Goal: Task Accomplishment & Management: Complete application form

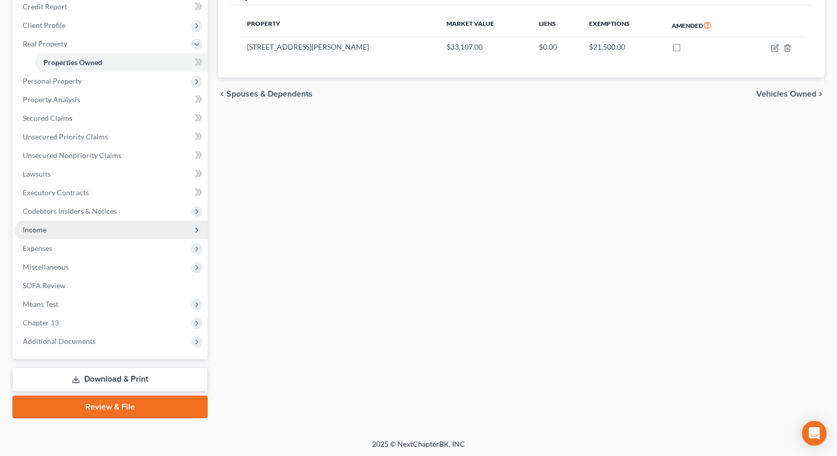
scroll to position [130, 0]
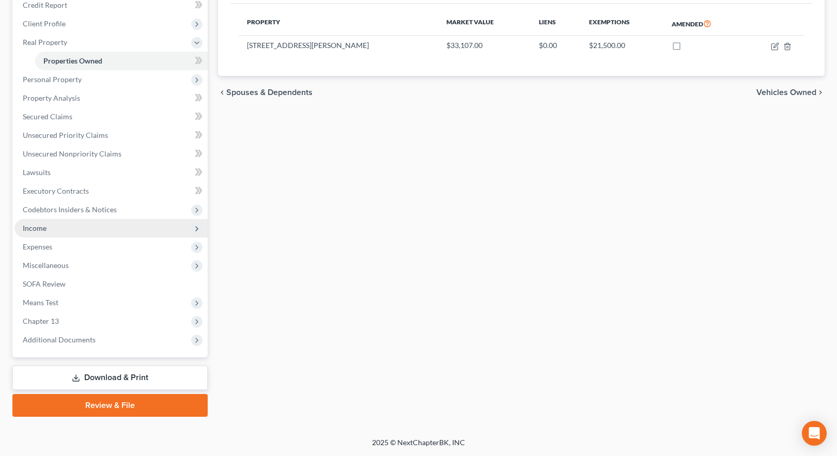
click at [38, 231] on span "Income" at bounding box center [35, 228] width 24 height 9
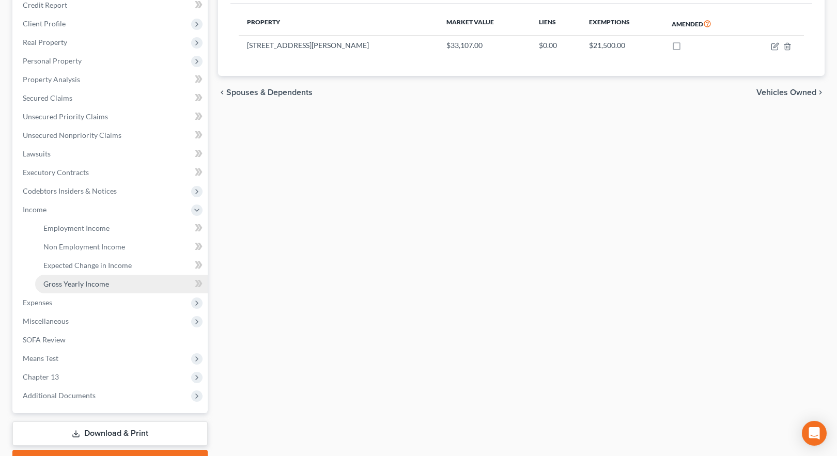
click at [75, 283] on span "Gross Yearly Income" at bounding box center [76, 284] width 66 height 9
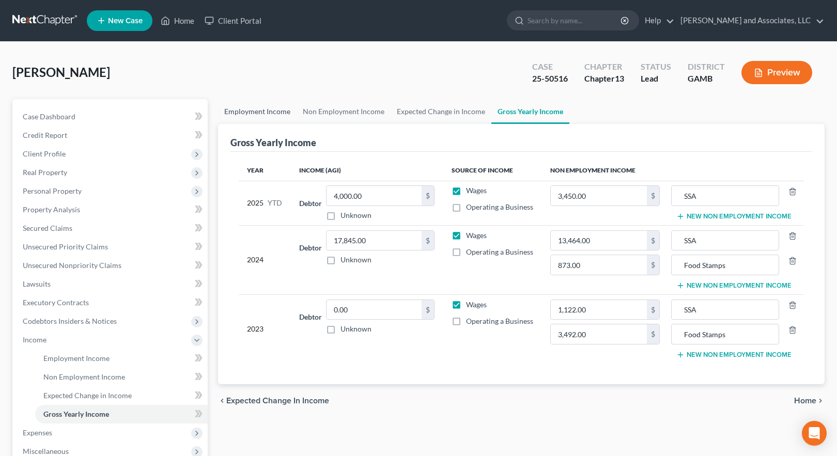
click at [270, 111] on link "Employment Income" at bounding box center [257, 111] width 79 height 25
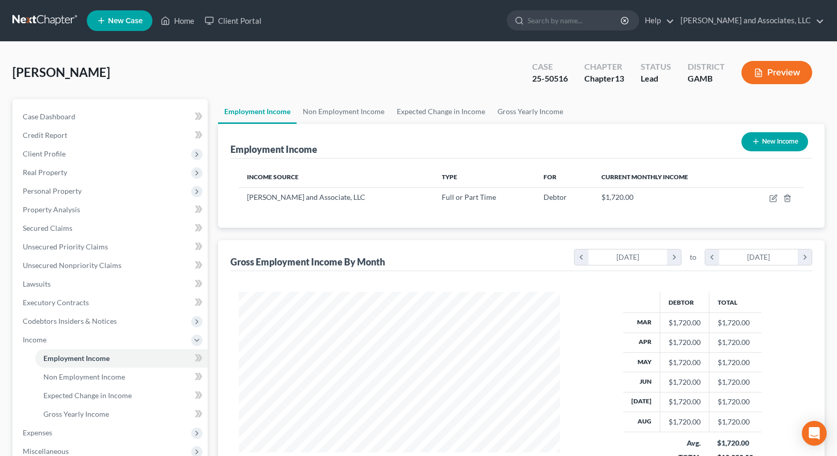
scroll to position [186, 342]
click at [176, 19] on link "Home" at bounding box center [178, 20] width 44 height 19
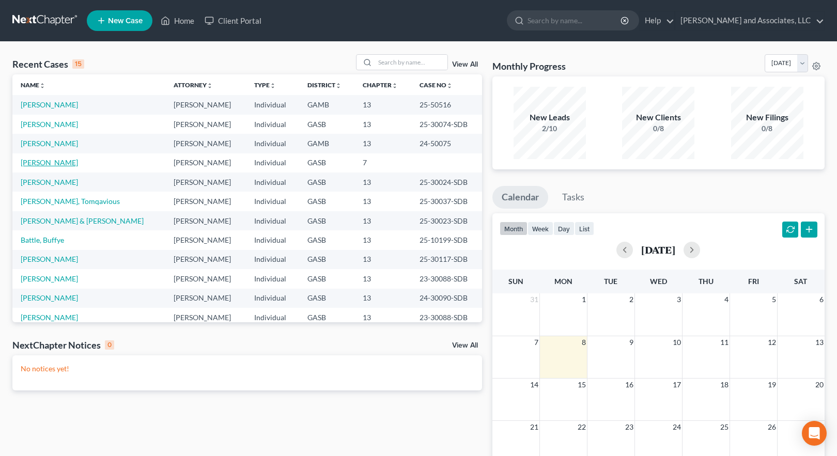
click at [54, 161] on link "[PERSON_NAME]" at bounding box center [49, 162] width 57 height 9
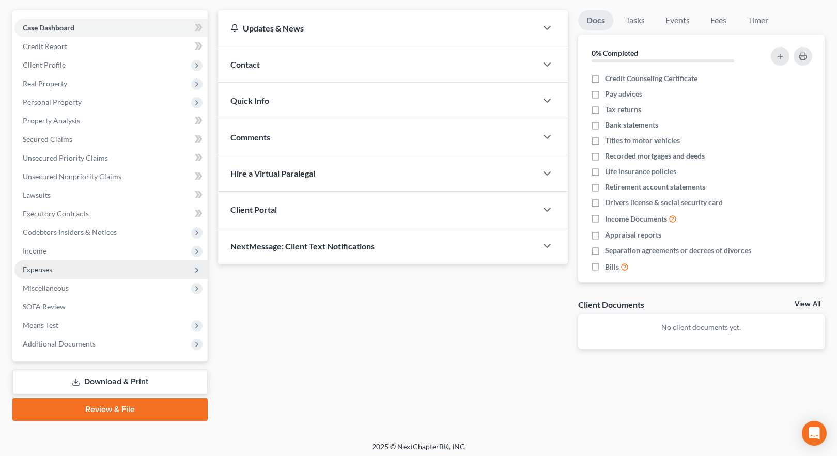
scroll to position [93, 0]
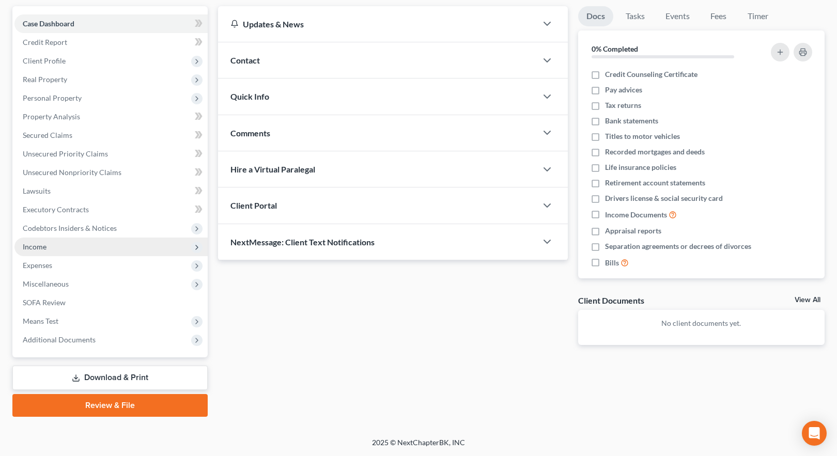
click at [37, 247] on span "Income" at bounding box center [35, 246] width 24 height 9
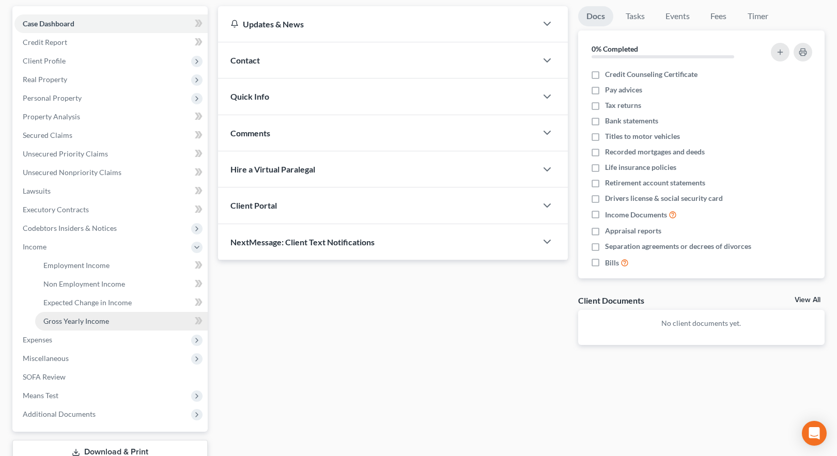
drag, startPoint x: 80, startPoint y: 323, endPoint x: 106, endPoint y: 324, distance: 26.4
click at [80, 323] on span "Gross Yearly Income" at bounding box center [76, 321] width 66 height 9
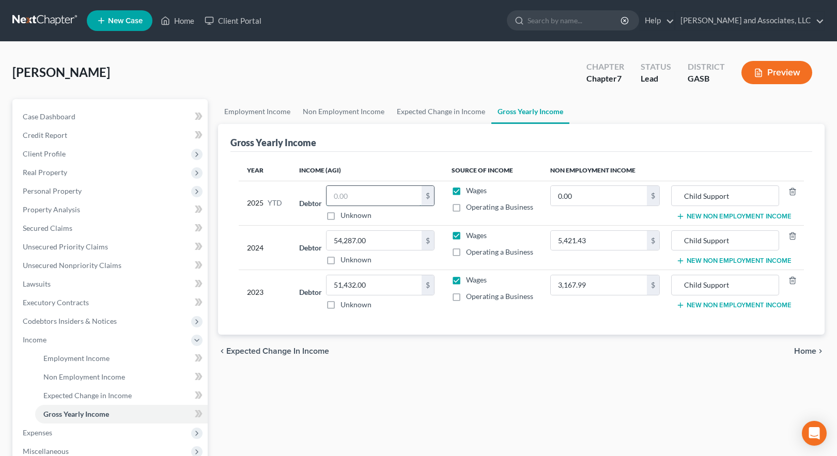
click at [341, 193] on input "text" at bounding box center [374, 196] width 95 height 20
type input "37,125.02"
click at [522, 370] on div "Employment Income Non Employment Income Expected Change in Income Gross Yearly …" at bounding box center [521, 341] width 617 height 485
click at [568, 198] on input "0.00" at bounding box center [599, 196] width 96 height 20
type input "0.00"
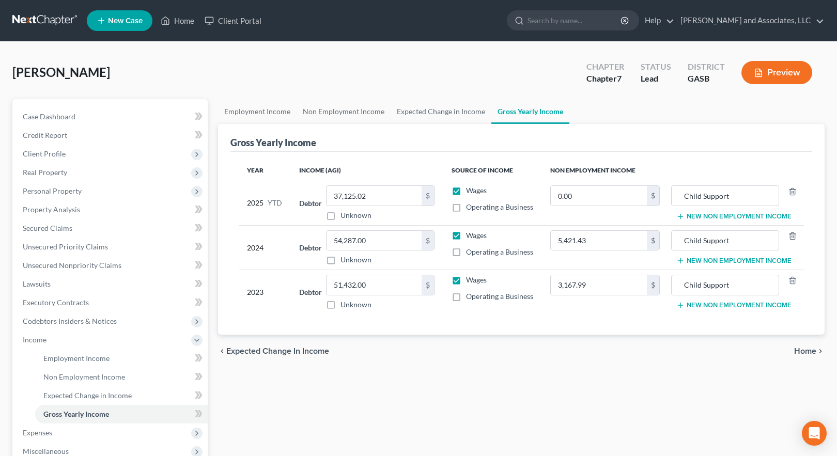
click at [503, 334] on div "Year Income (AGI) Source of Income Non Employment Income 2025 YTD Debtor 37,125…" at bounding box center [522, 244] width 582 height 184
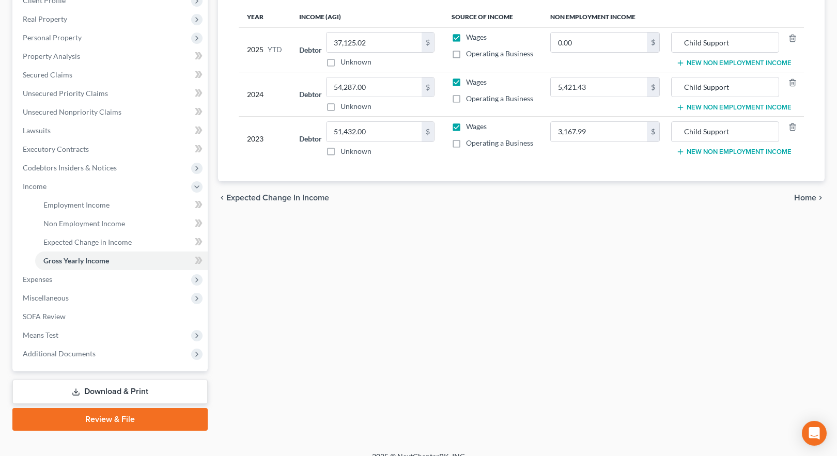
scroll to position [155, 0]
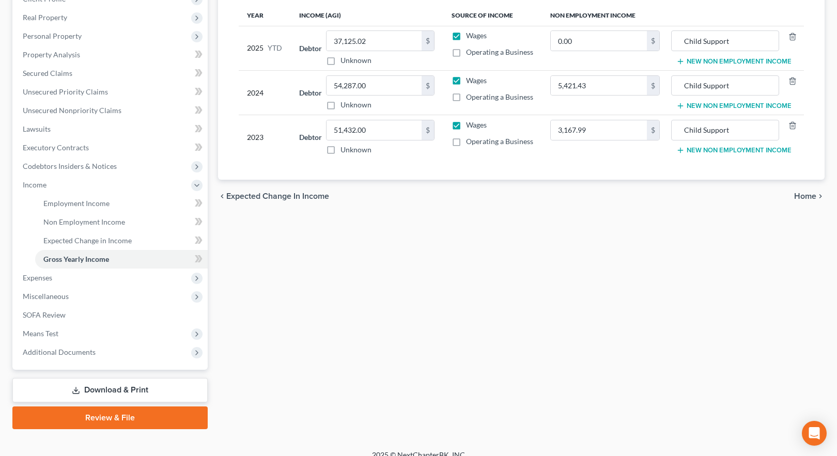
click at [435, 349] on div "Employment Income Non Employment Income Expected Change in Income Gross Yearly …" at bounding box center [521, 186] width 617 height 485
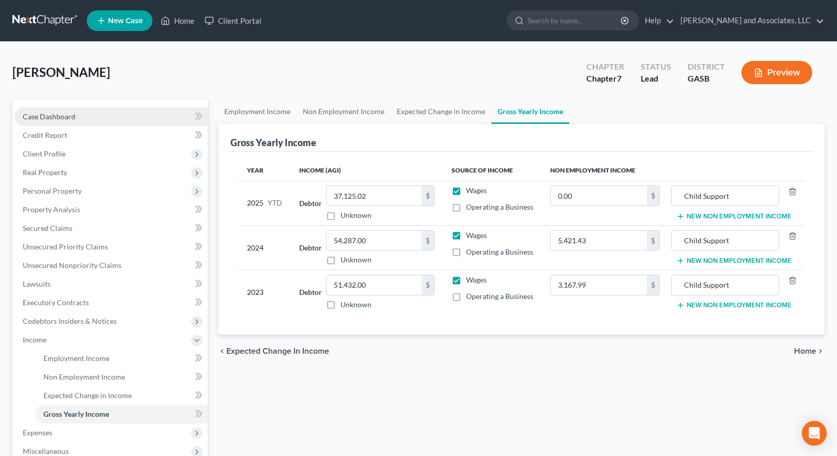
click at [61, 117] on span "Case Dashboard" at bounding box center [49, 116] width 53 height 9
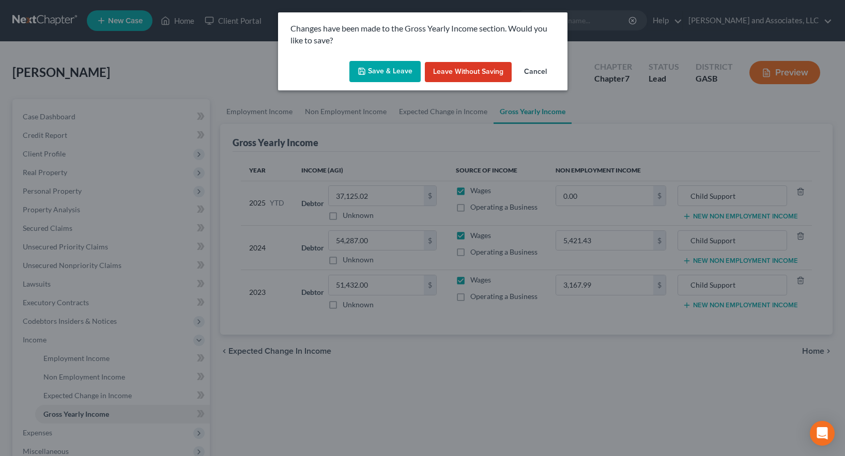
click at [405, 69] on button "Save & Leave" at bounding box center [384, 72] width 71 height 22
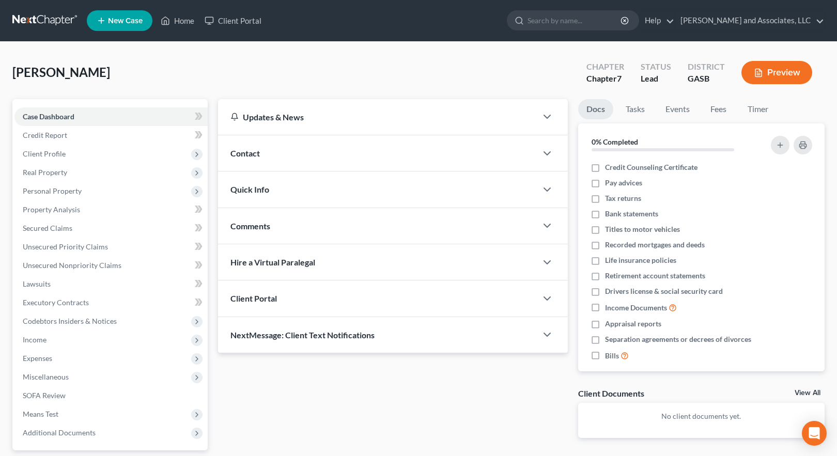
click at [254, 152] on span "Contact" at bounding box center [245, 153] width 29 height 10
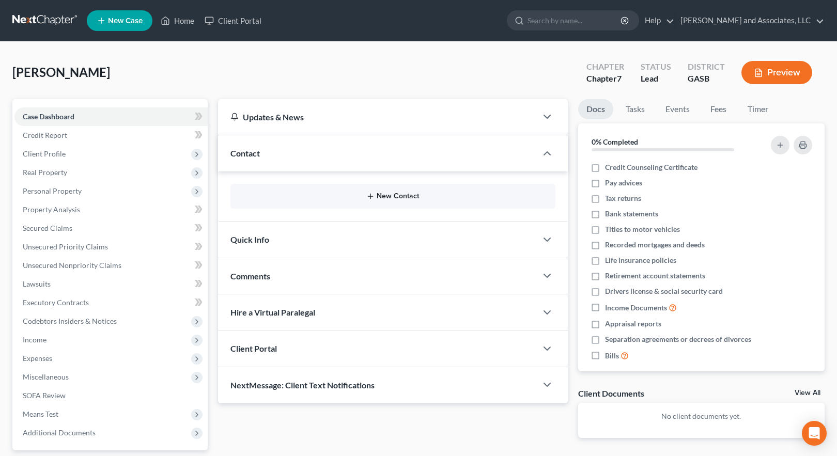
click at [292, 198] on button "New Contact" at bounding box center [393, 196] width 309 height 8
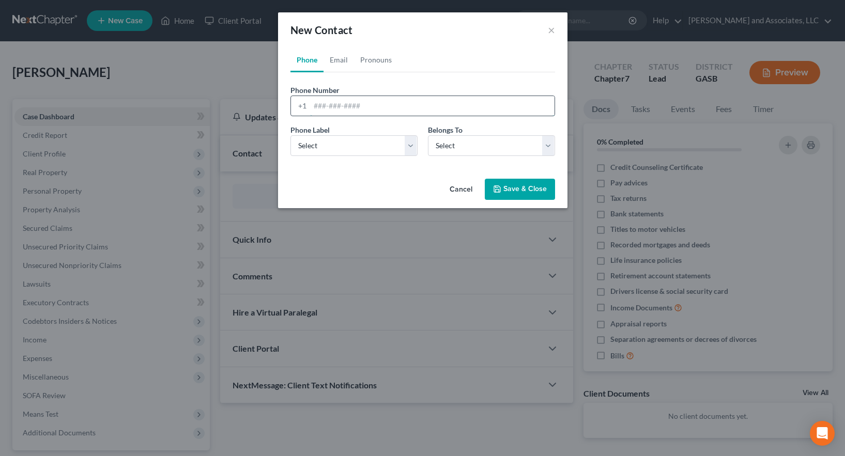
click at [311, 104] on input "tel" at bounding box center [432, 106] width 245 height 20
type input "[PHONE_NUMBER]"
click at [329, 144] on select "Select Mobile Home Work Other" at bounding box center [354, 145] width 127 height 21
select select "0"
click at [291, 135] on select "Select Mobile Home Work Other" at bounding box center [354, 145] width 127 height 21
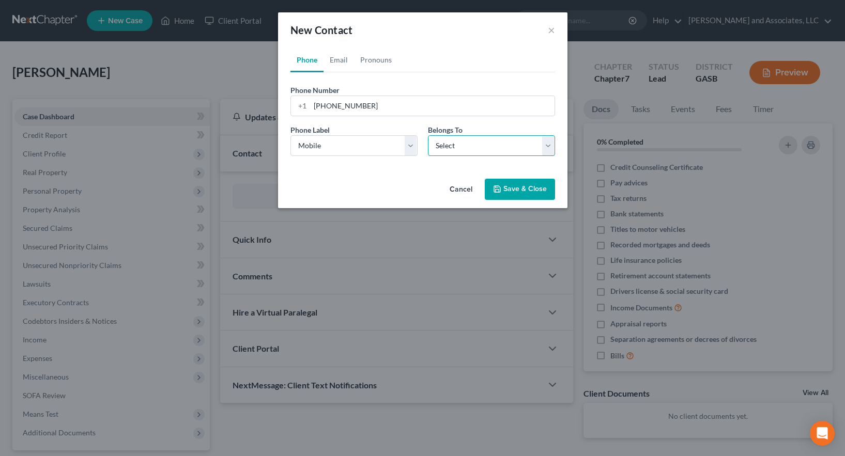
click at [439, 142] on select "Select Client Other" at bounding box center [491, 145] width 127 height 21
select select "0"
click at [428, 135] on select "Select Client Other" at bounding box center [491, 145] width 127 height 21
click at [516, 189] on button "Save & Close" at bounding box center [520, 190] width 70 height 22
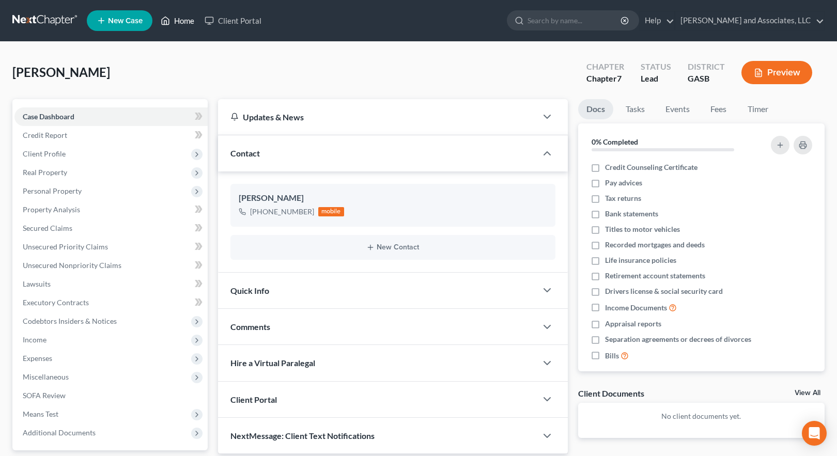
click at [178, 17] on link "Home" at bounding box center [178, 20] width 44 height 19
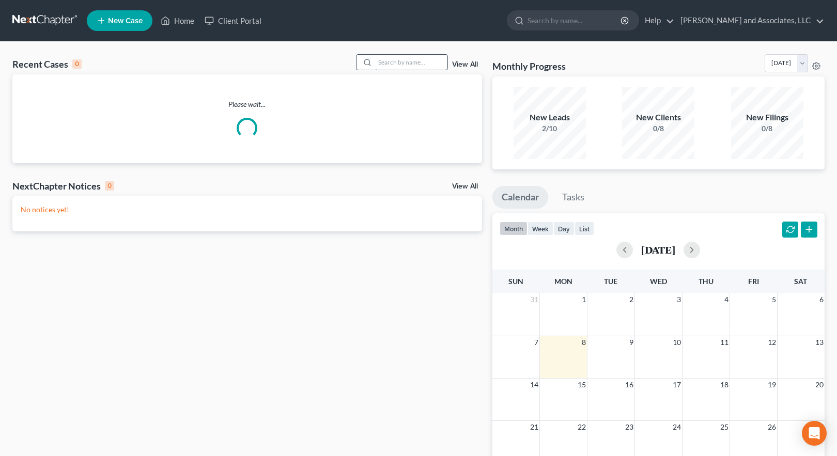
click at [394, 60] on input "search" at bounding box center [411, 62] width 72 height 15
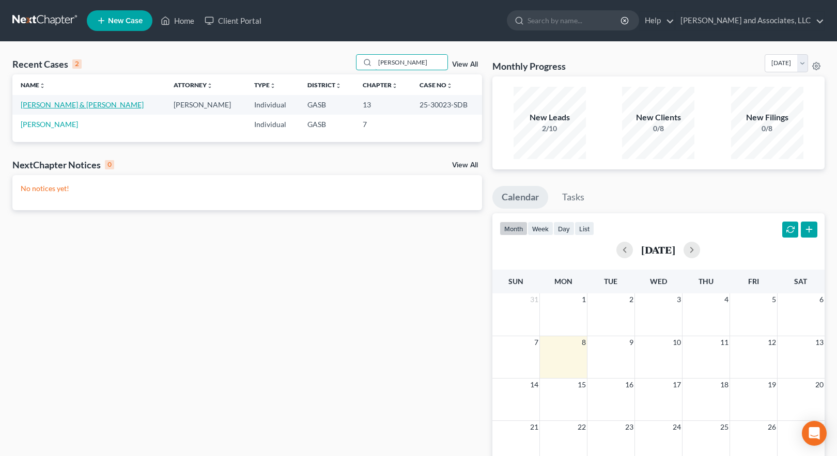
type input "[PERSON_NAME]"
click at [65, 103] on link "[PERSON_NAME] & [PERSON_NAME]" at bounding box center [82, 104] width 123 height 9
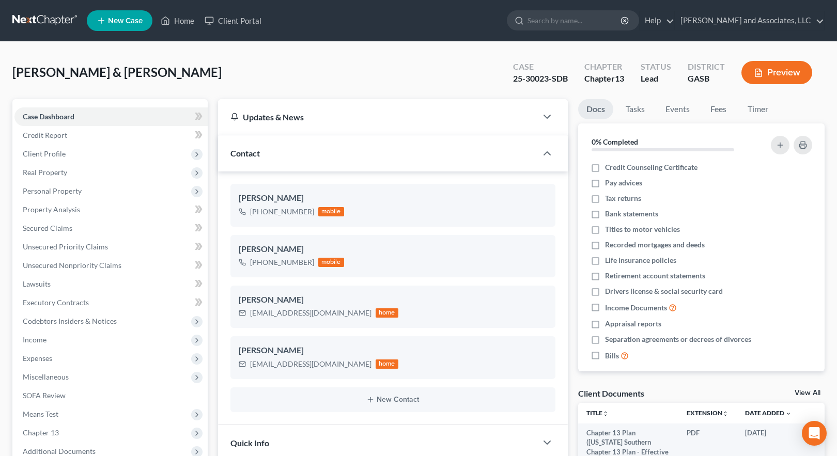
scroll to position [5902, 0]
click at [769, 73] on button "Preview" at bounding box center [777, 72] width 71 height 23
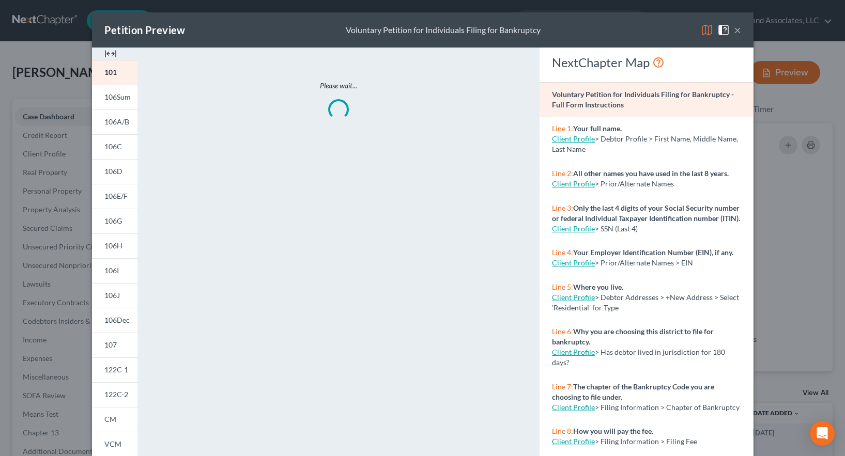
click at [704, 28] on img at bounding box center [707, 30] width 12 height 12
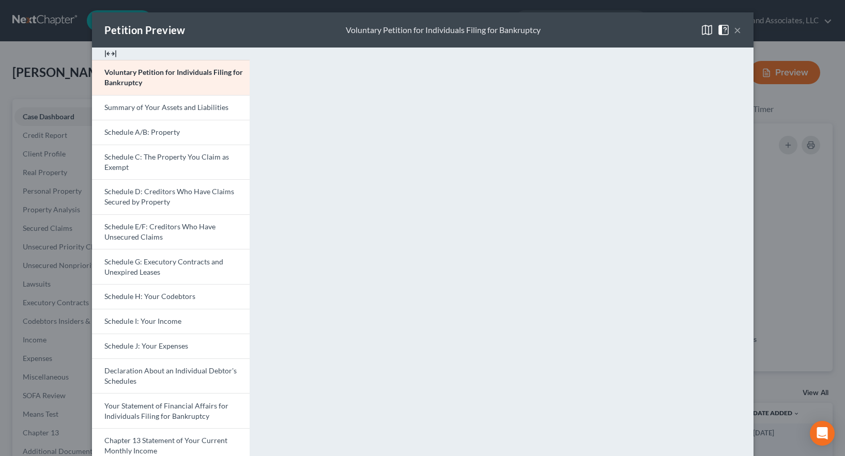
click at [734, 29] on button "×" at bounding box center [737, 30] width 7 height 12
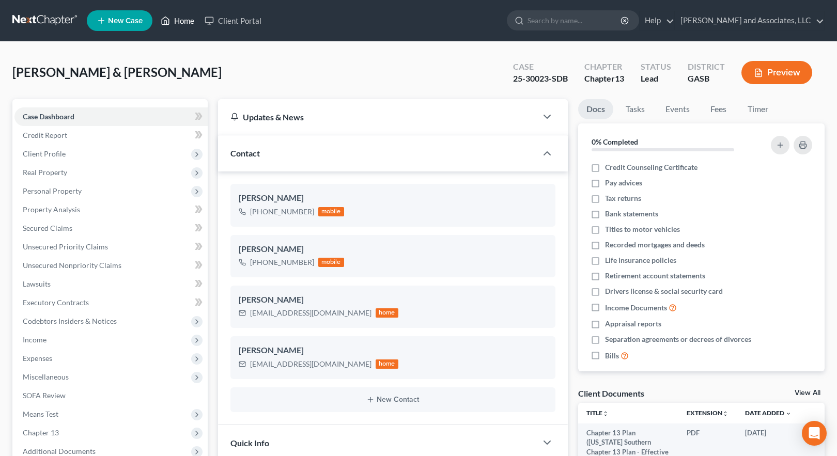
click at [176, 20] on link "Home" at bounding box center [178, 20] width 44 height 19
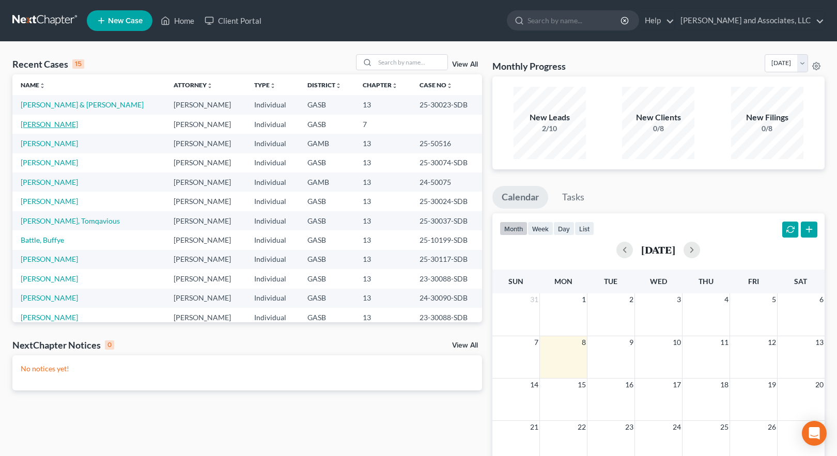
click at [60, 120] on link "[PERSON_NAME]" at bounding box center [49, 124] width 57 height 9
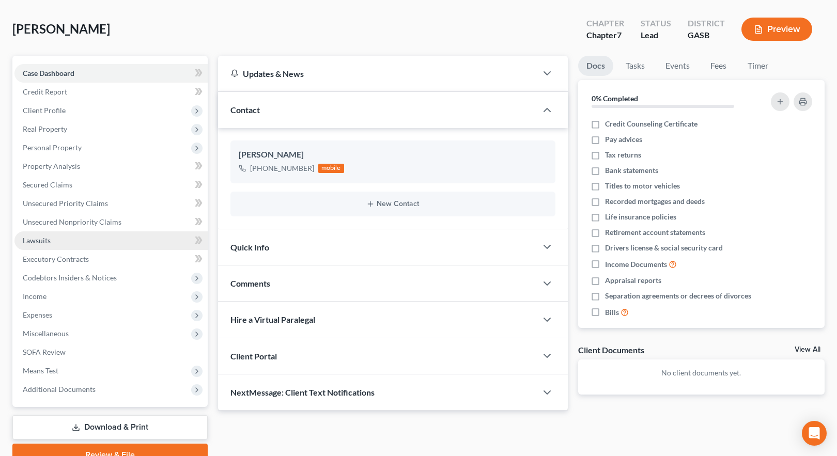
scroll to position [93, 0]
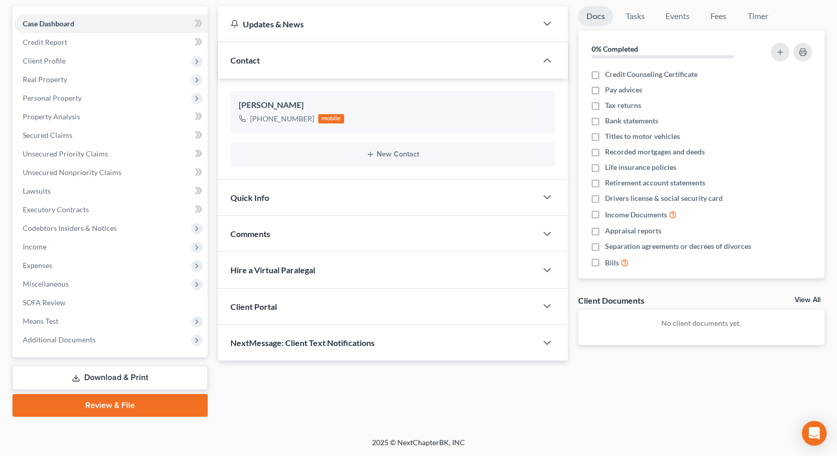
drag, startPoint x: 133, startPoint y: 377, endPoint x: 142, endPoint y: 369, distance: 12.1
click at [134, 377] on link "Download & Print" at bounding box center [109, 378] width 195 height 24
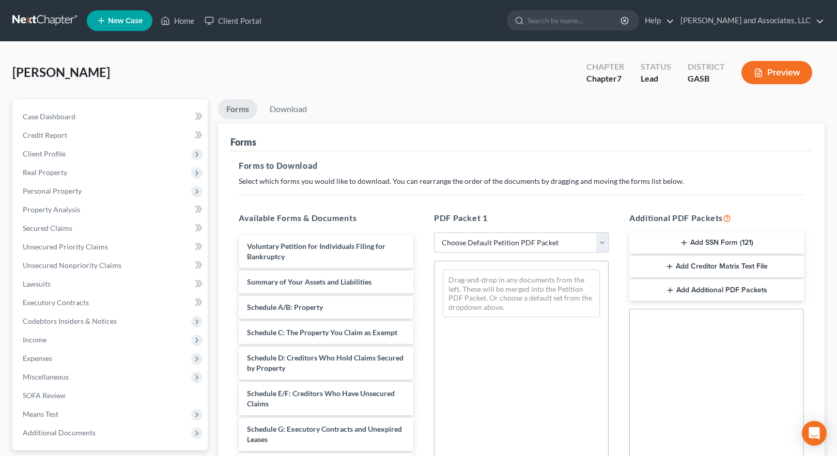
click at [509, 243] on select "Choose Default Petition PDF Packet Complete Bankruptcy Petition (all forms and …" at bounding box center [521, 243] width 175 height 21
select select "3"
click at [434, 233] on select "Choose Default Petition PDF Packet Complete Bankruptcy Petition (all forms and …" at bounding box center [521, 243] width 175 height 21
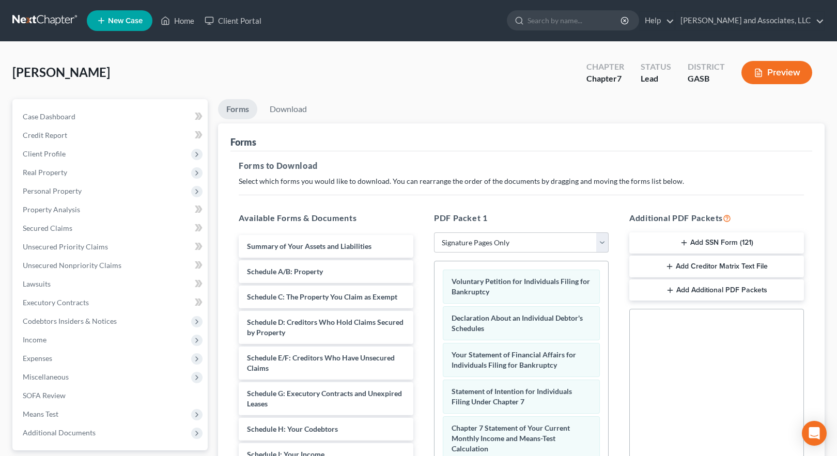
click at [693, 239] on button "Add SSN Form (121)" at bounding box center [717, 244] width 175 height 22
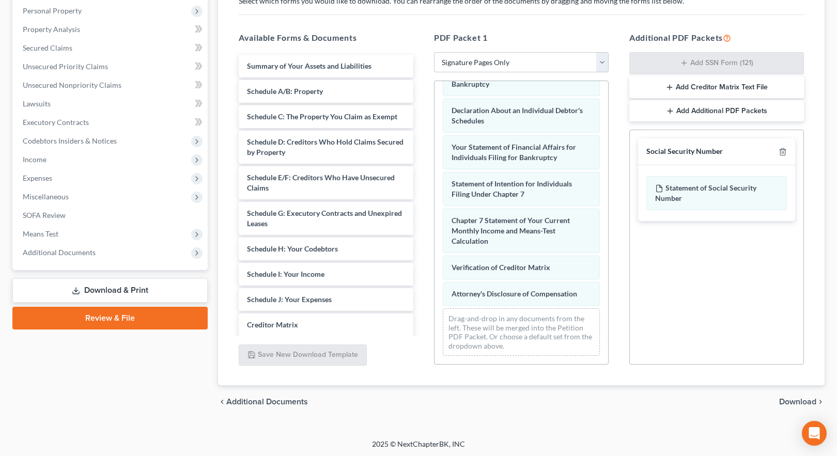
scroll to position [182, 0]
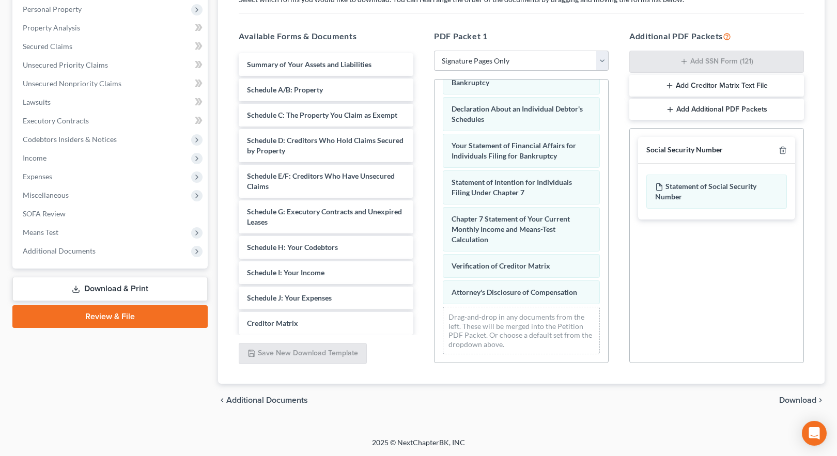
click at [796, 401] on span "Download" at bounding box center [798, 400] width 37 height 8
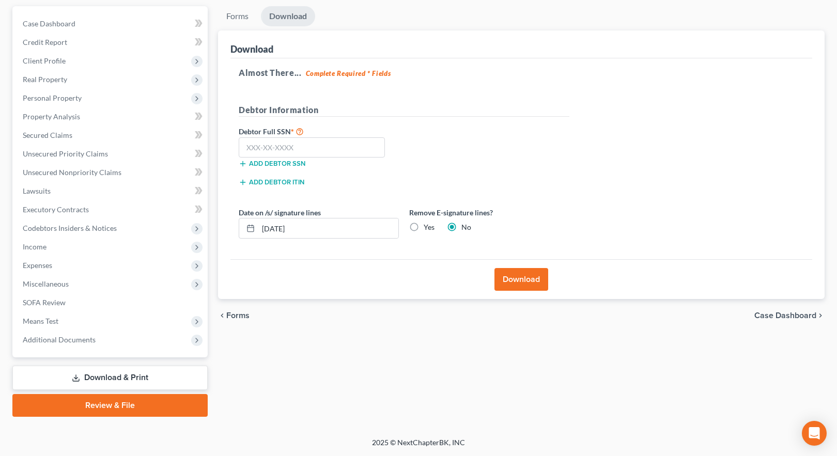
scroll to position [93, 0]
click at [265, 148] on input "text" at bounding box center [312, 148] width 146 height 21
type input "474-27-2504"
click at [521, 282] on button "Download" at bounding box center [522, 279] width 54 height 23
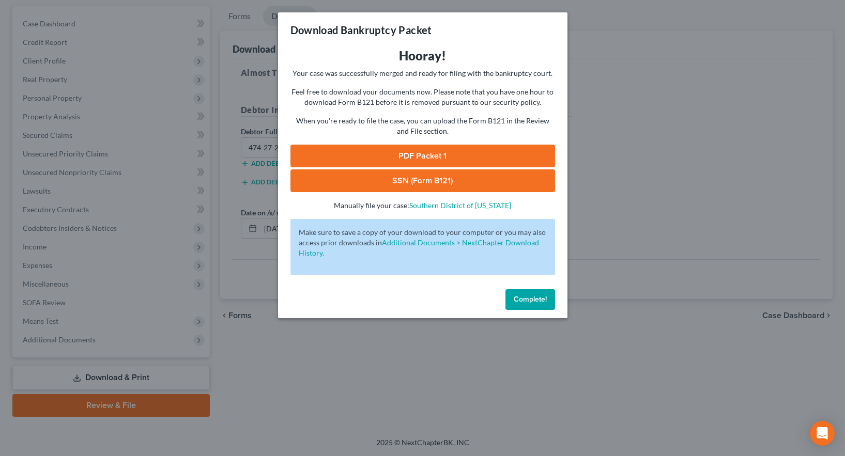
click at [413, 180] on link "SSN (Form B121)" at bounding box center [423, 181] width 265 height 23
click at [439, 156] on link "PDF Packet 1" at bounding box center [423, 156] width 265 height 23
click at [533, 300] on span "Complete!" at bounding box center [530, 299] width 33 height 9
